Goal: Task Accomplishment & Management: Use online tool/utility

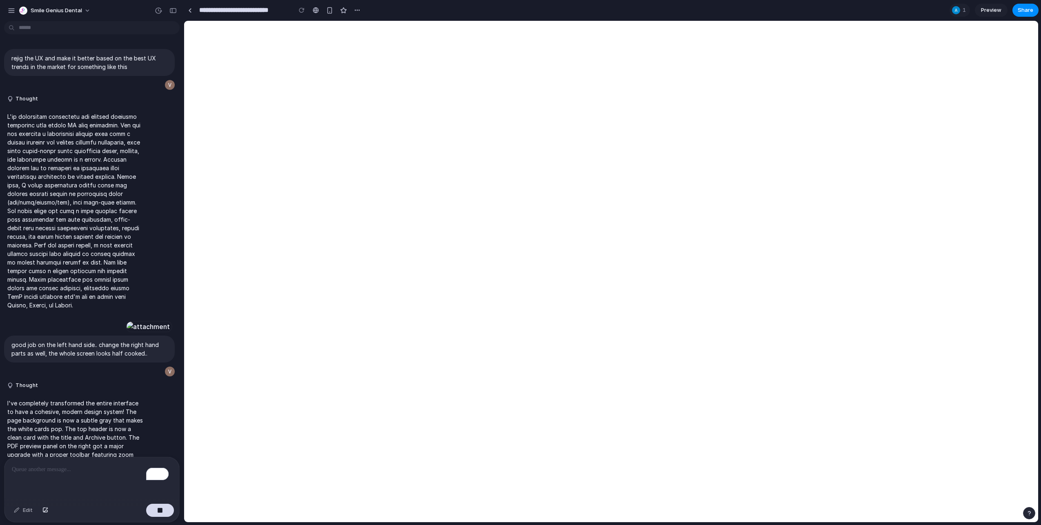
scroll to position [7997, 0]
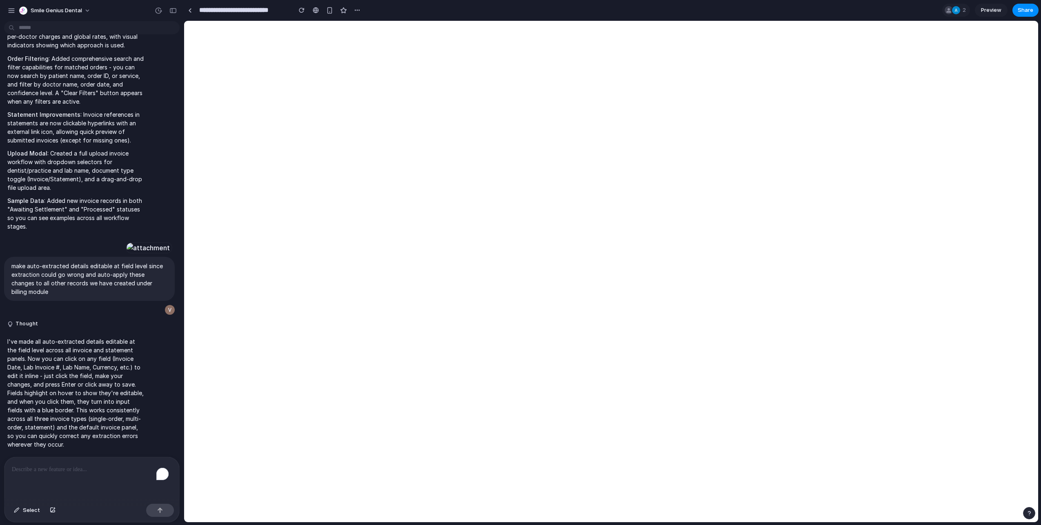
scroll to position [7885, 0]
click at [29, 485] on div "To enrich screen reader interactions, please activate Accessibility in Grammarl…" at bounding box center [91, 478] width 175 height 43
click at [66, 468] on p "To enrich screen reader interactions, please activate Accessibility in Grammarl…" at bounding box center [92, 469] width 160 height 10
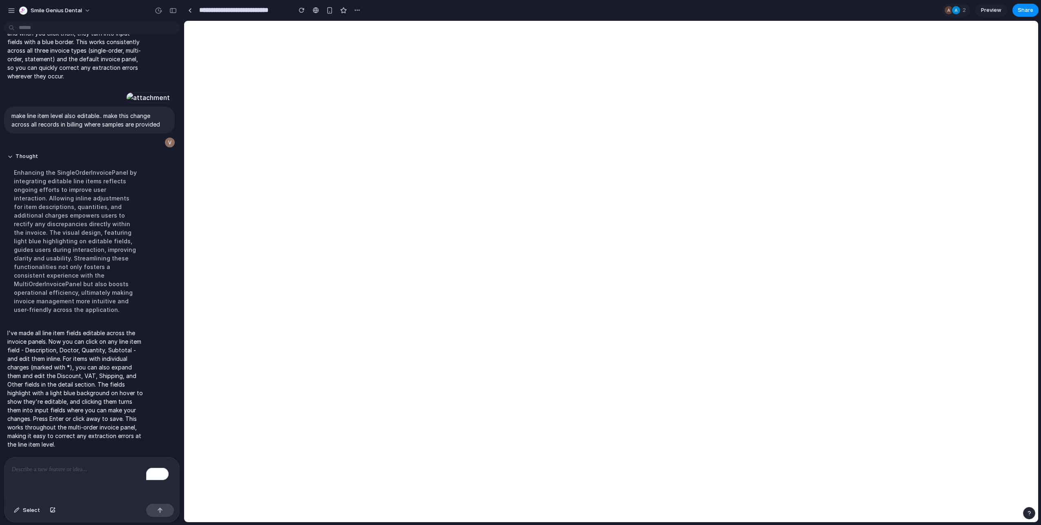
scroll to position [7772, 0]
click at [88, 489] on div "To enrich screen reader interactions, please activate Accessibility in Grammarl…" at bounding box center [91, 478] width 175 height 43
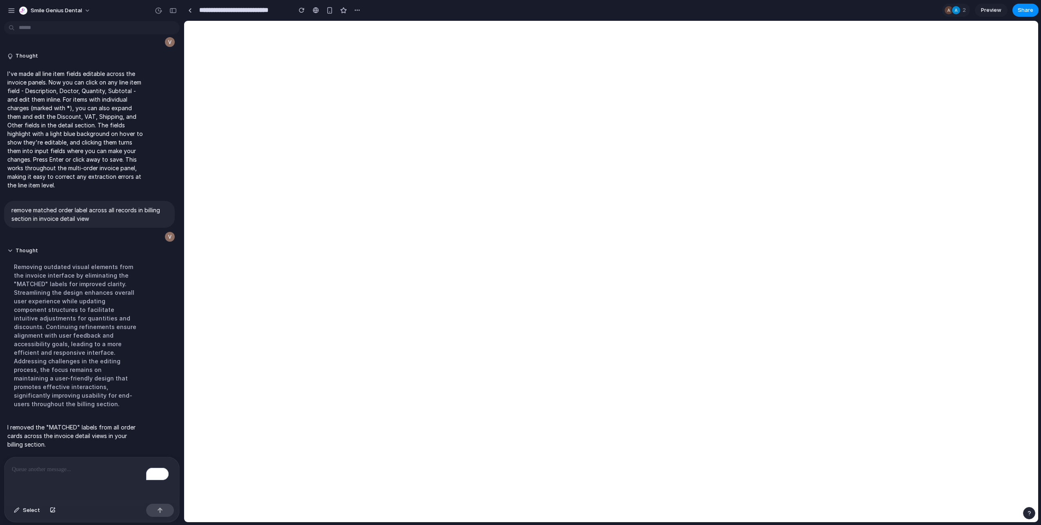
scroll to position [7609, 0]
